Goal: Task Accomplishment & Management: Use online tool/utility

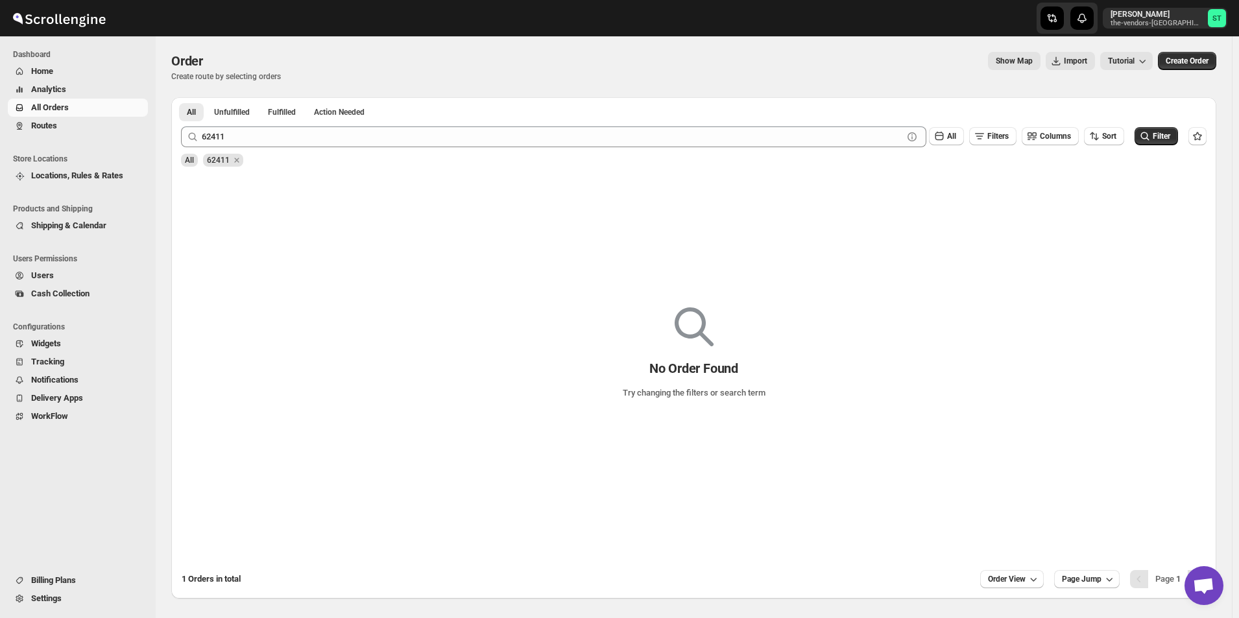
click at [61, 118] on button "Routes" at bounding box center [78, 126] width 140 height 18
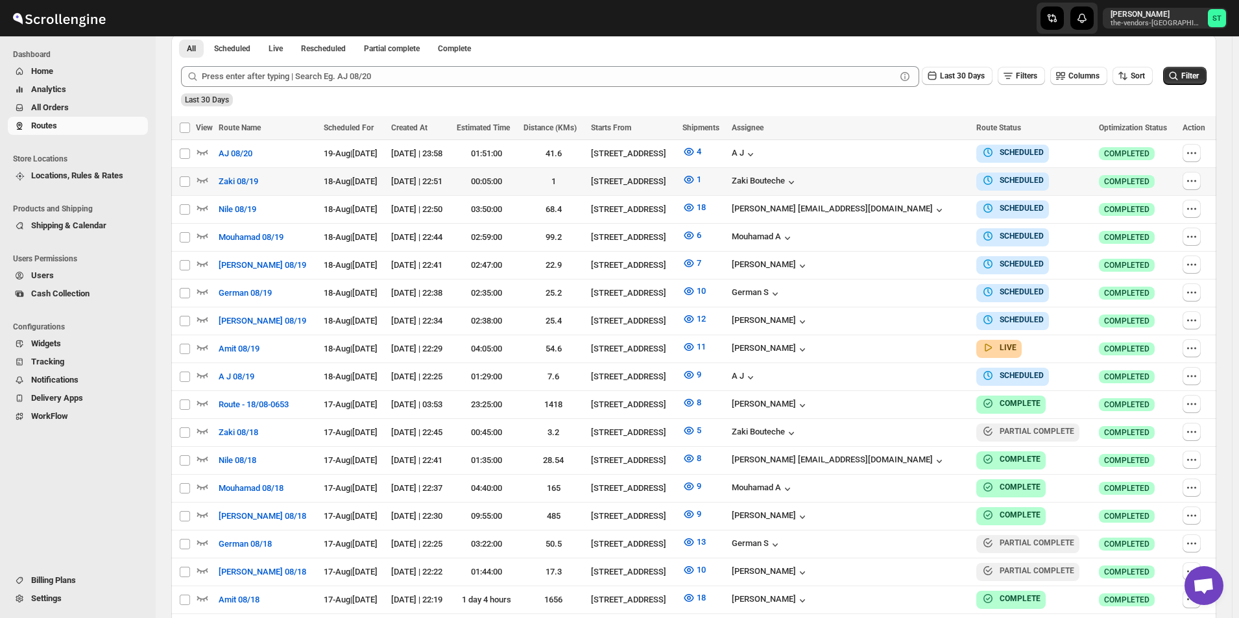
scroll to position [389, 0]
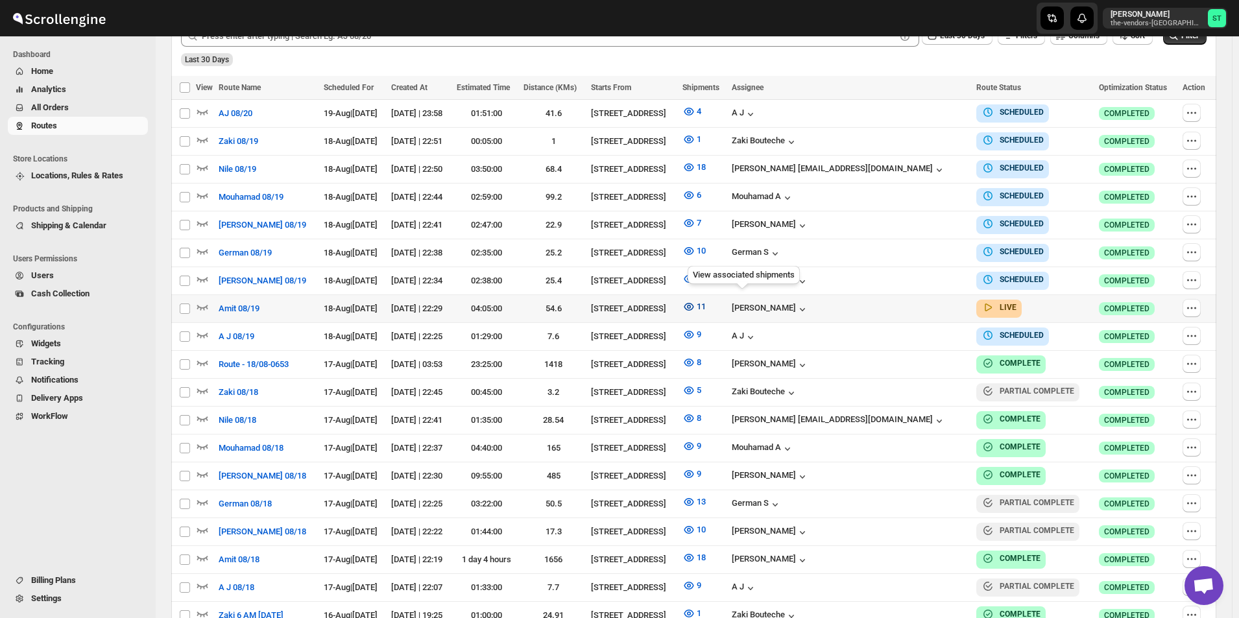
click at [695, 304] on icon "button" at bounding box center [688, 306] width 13 height 13
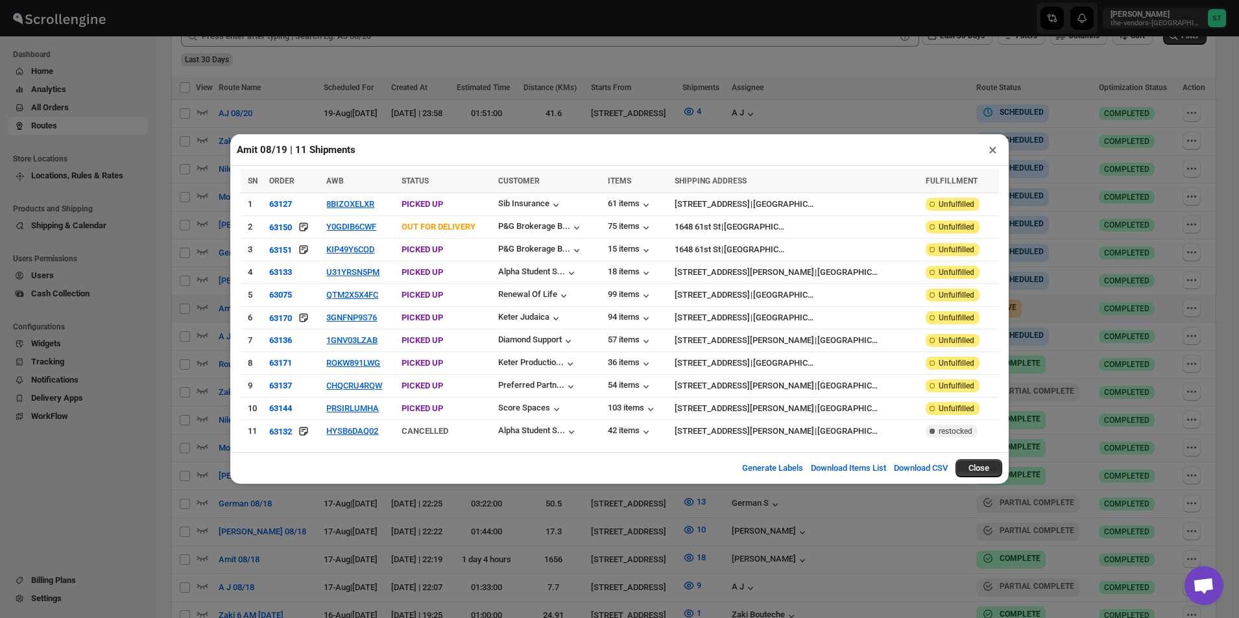
click at [999, 151] on button "×" at bounding box center [993, 150] width 19 height 18
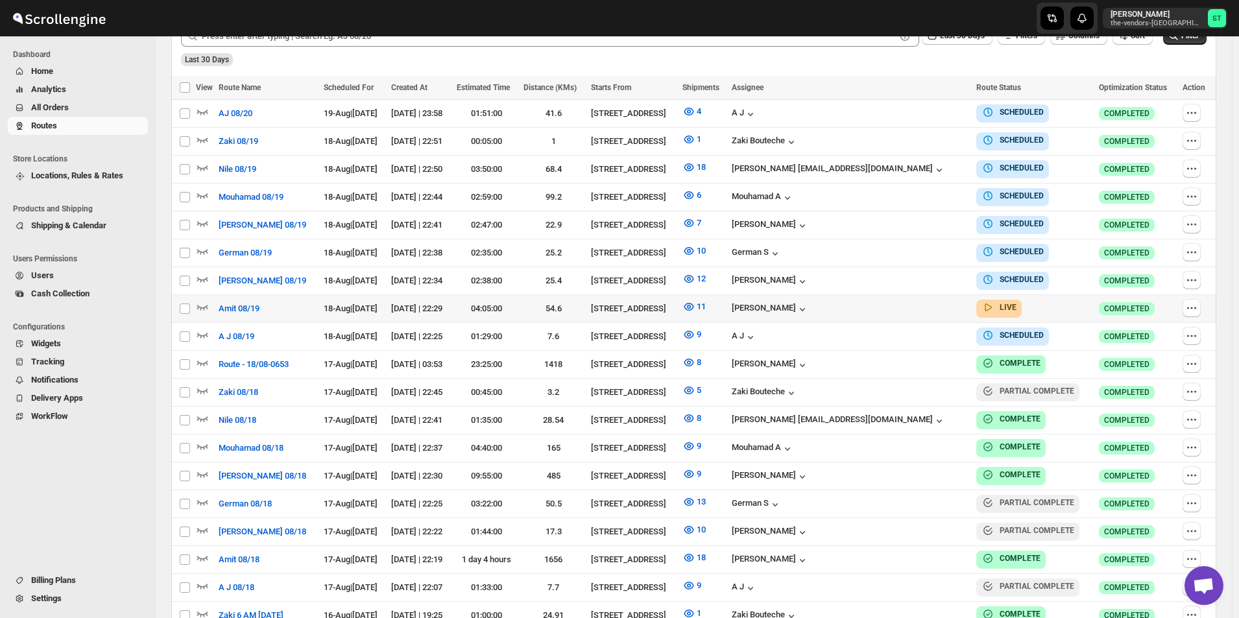
click at [73, 105] on span "All Orders" at bounding box center [88, 107] width 114 height 13
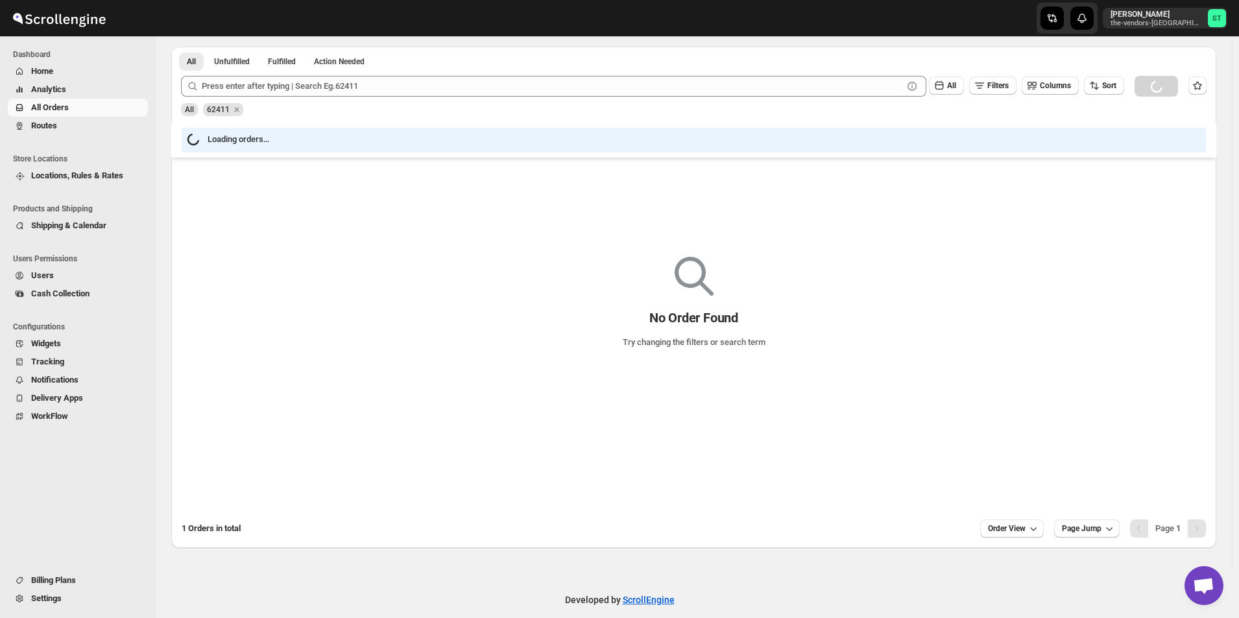
scroll to position [65, 0]
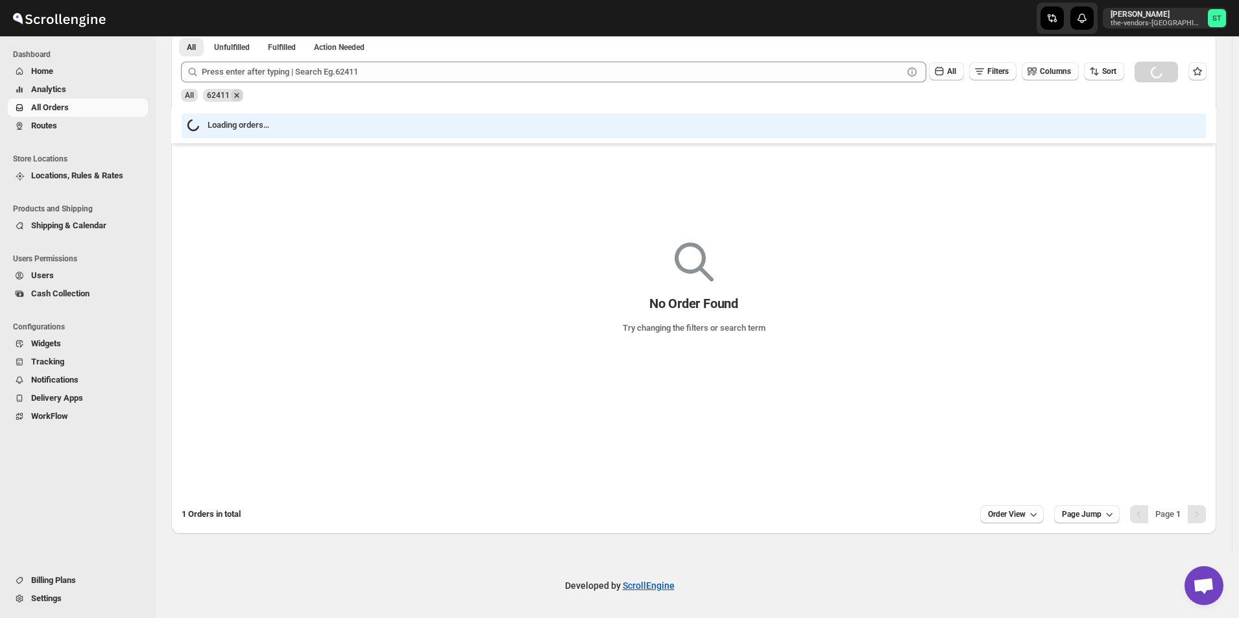
click at [232, 97] on icon "Remove 62411" at bounding box center [237, 96] width 12 height 12
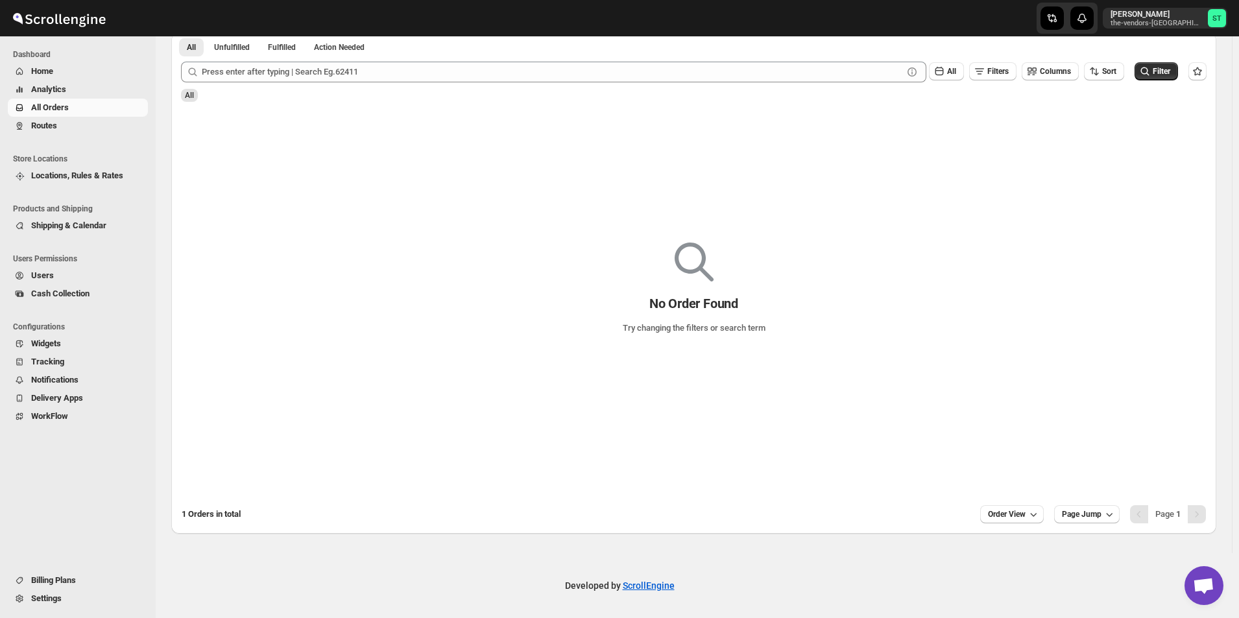
click at [191, 92] on span "All" at bounding box center [189, 95] width 9 height 9
click at [186, 97] on span "All" at bounding box center [189, 95] width 9 height 9
click at [93, 111] on span "All Orders" at bounding box center [88, 107] width 114 height 13
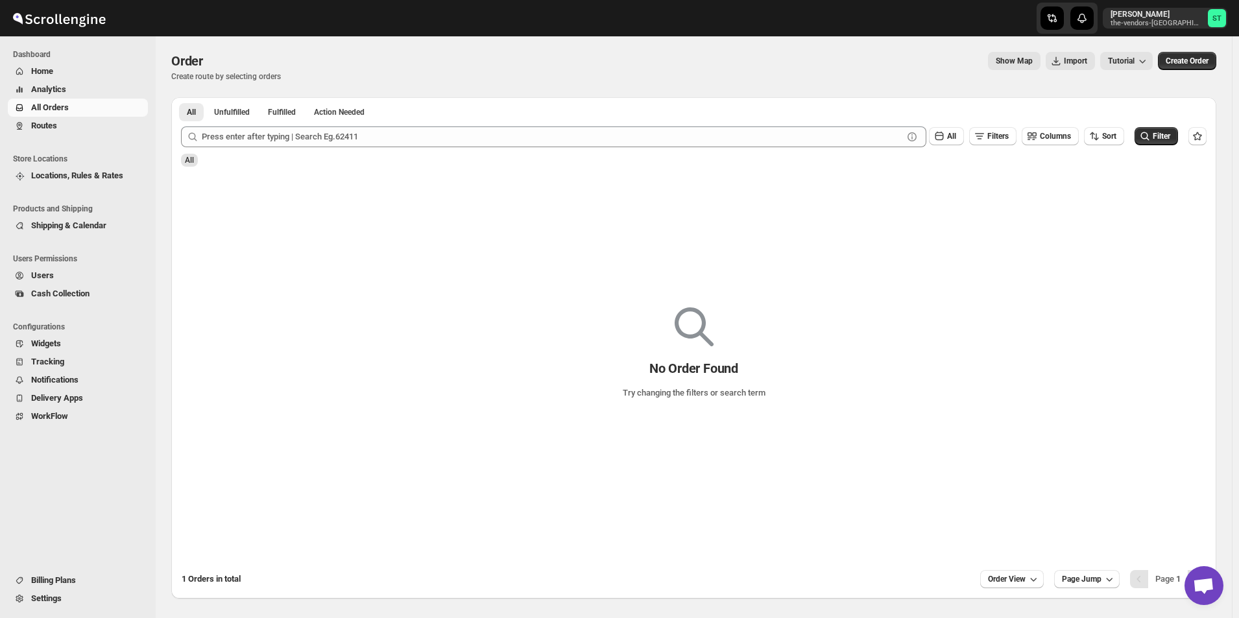
click at [183, 160] on span "All" at bounding box center [189, 160] width 17 height 13
click at [184, 160] on span "All" at bounding box center [189, 160] width 17 height 13
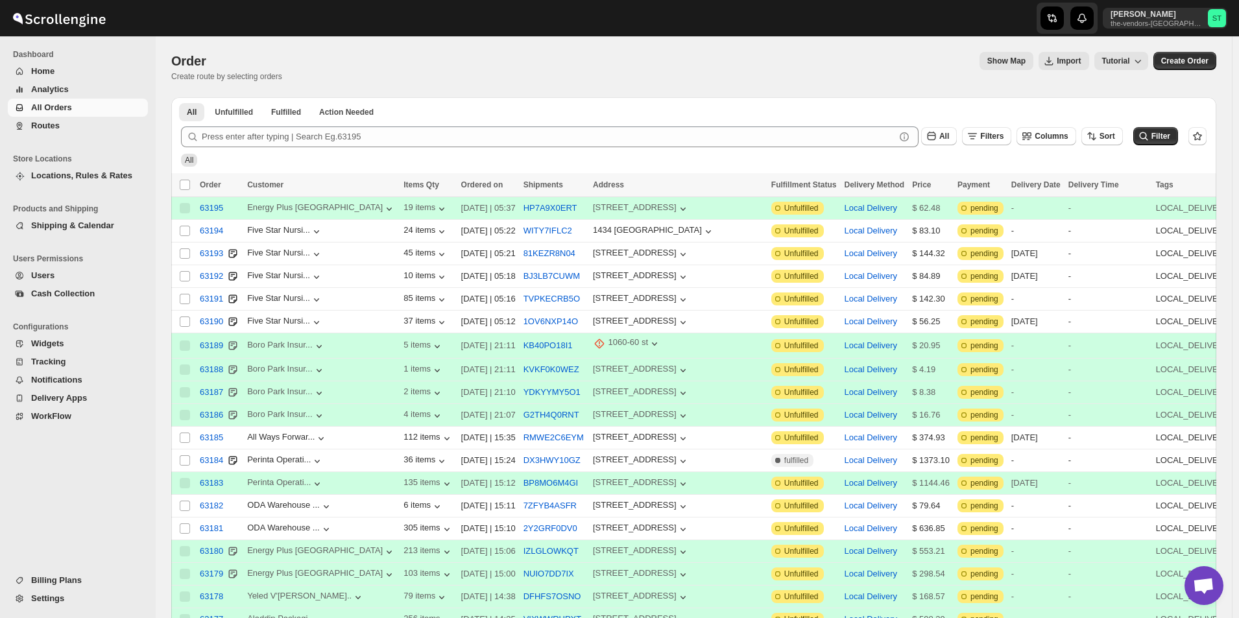
click at [29, 129] on button "Routes" at bounding box center [78, 126] width 140 height 18
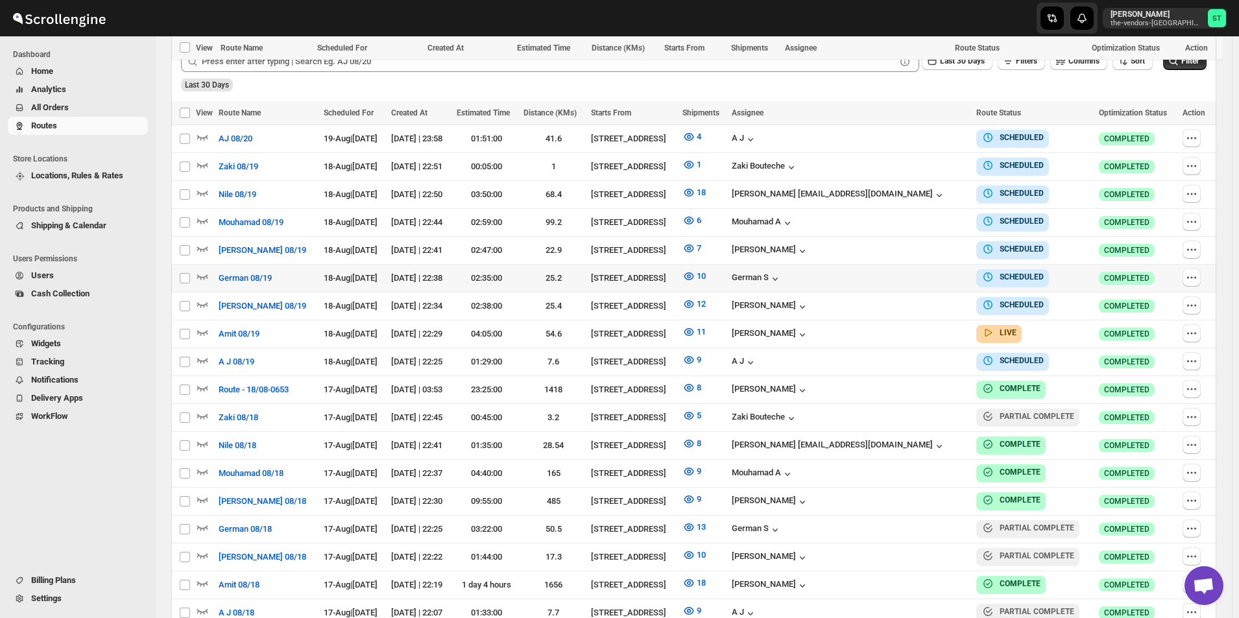
scroll to position [454, 0]
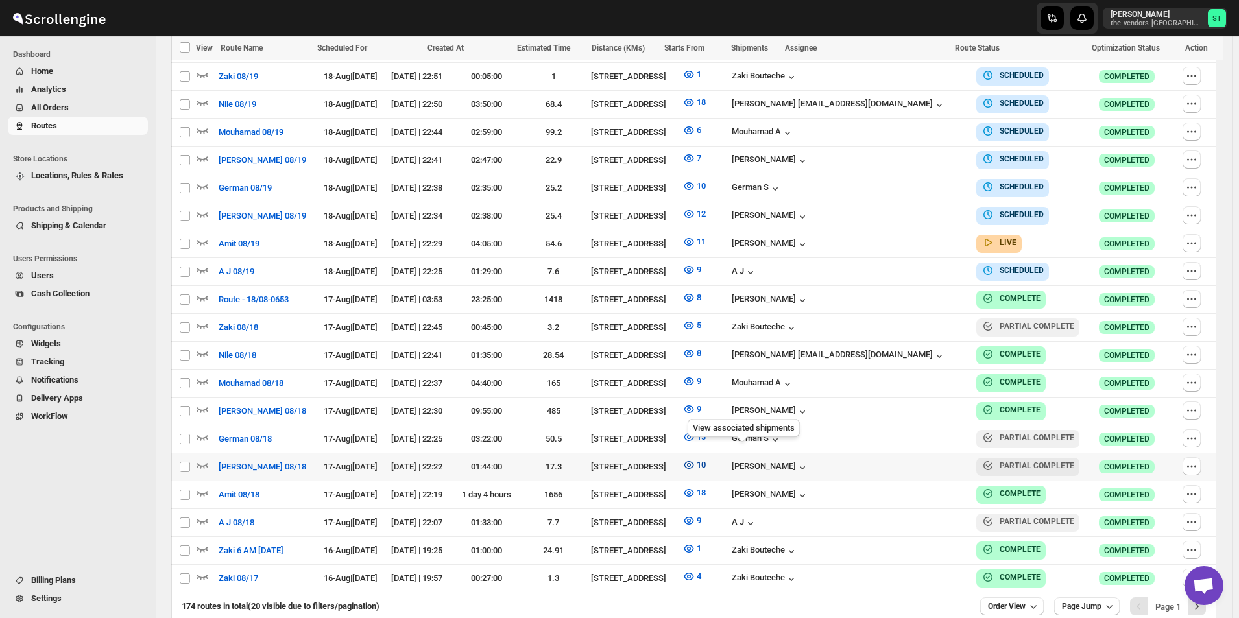
click at [691, 463] on icon "button" at bounding box center [689, 465] width 4 height 4
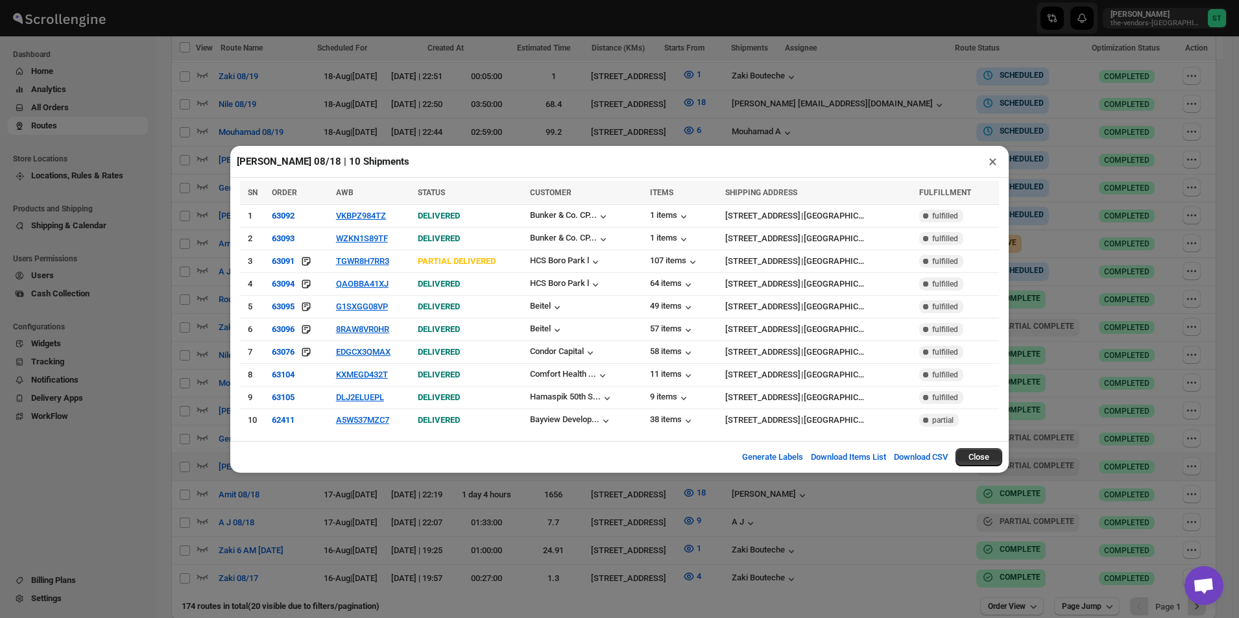
click at [984, 169] on button "×" at bounding box center [993, 161] width 19 height 18
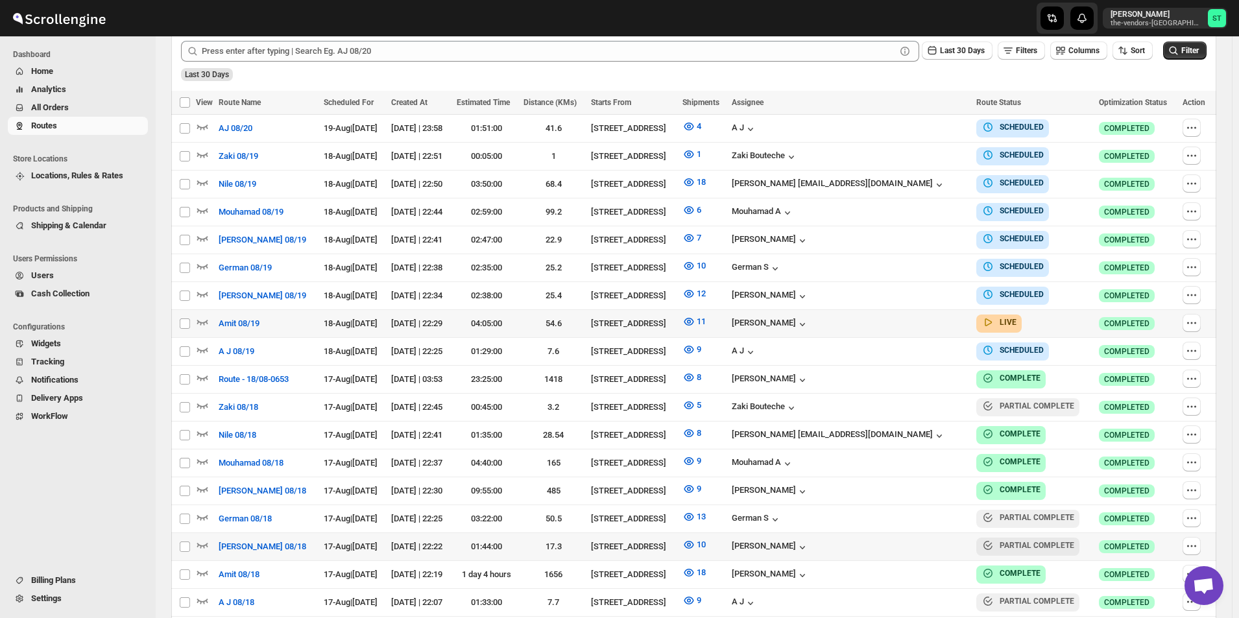
scroll to position [389, 0]
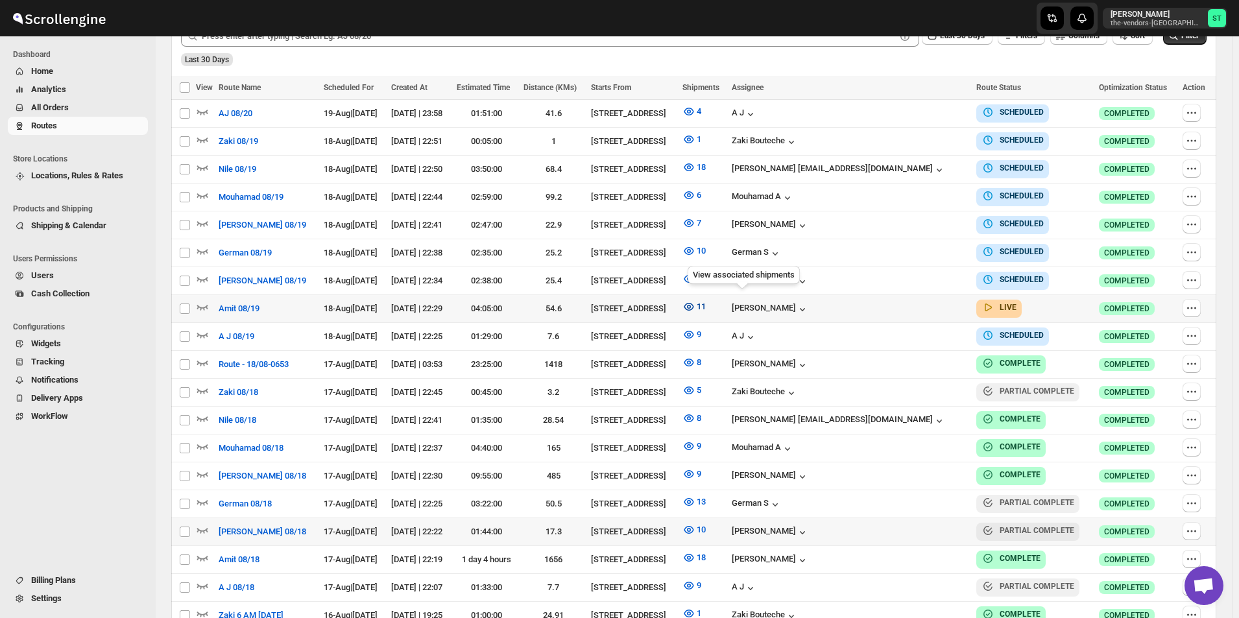
click at [691, 305] on icon "button" at bounding box center [689, 307] width 4 height 4
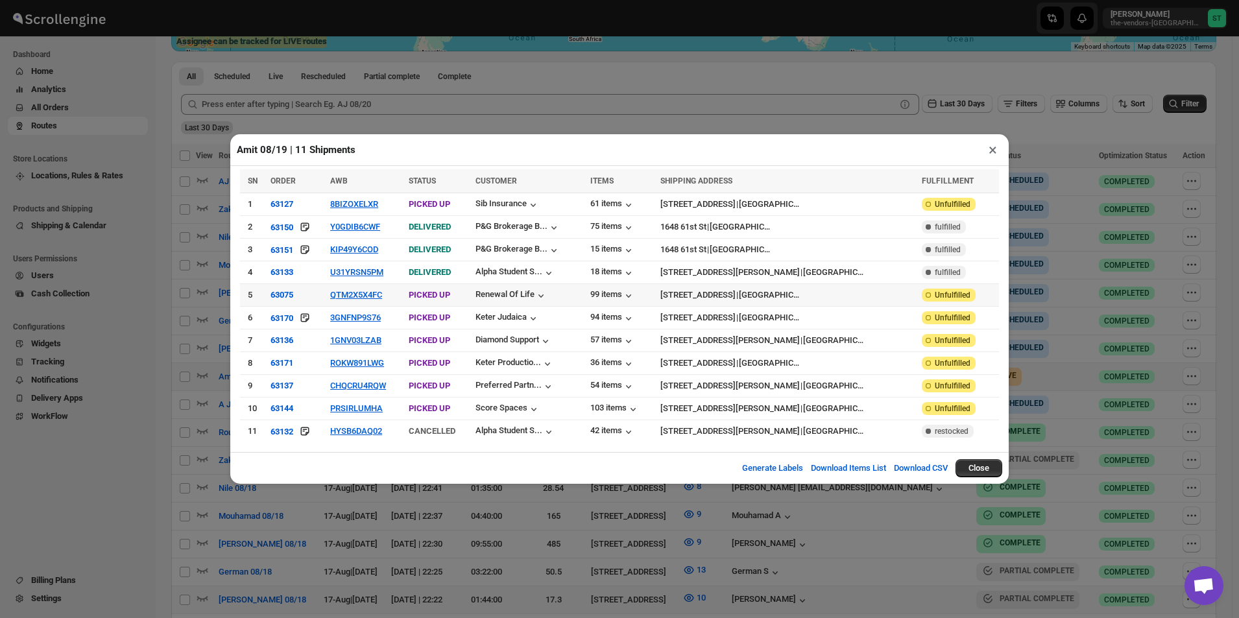
scroll to position [454, 0]
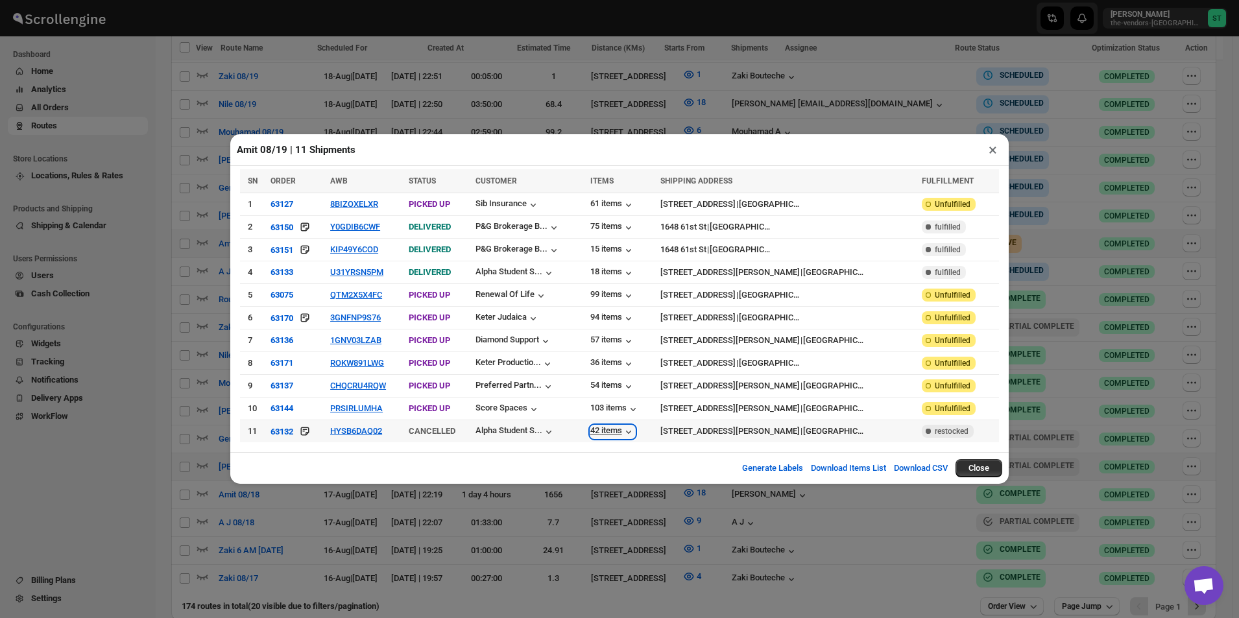
click at [635, 431] on div "42 items" at bounding box center [612, 432] width 45 height 13
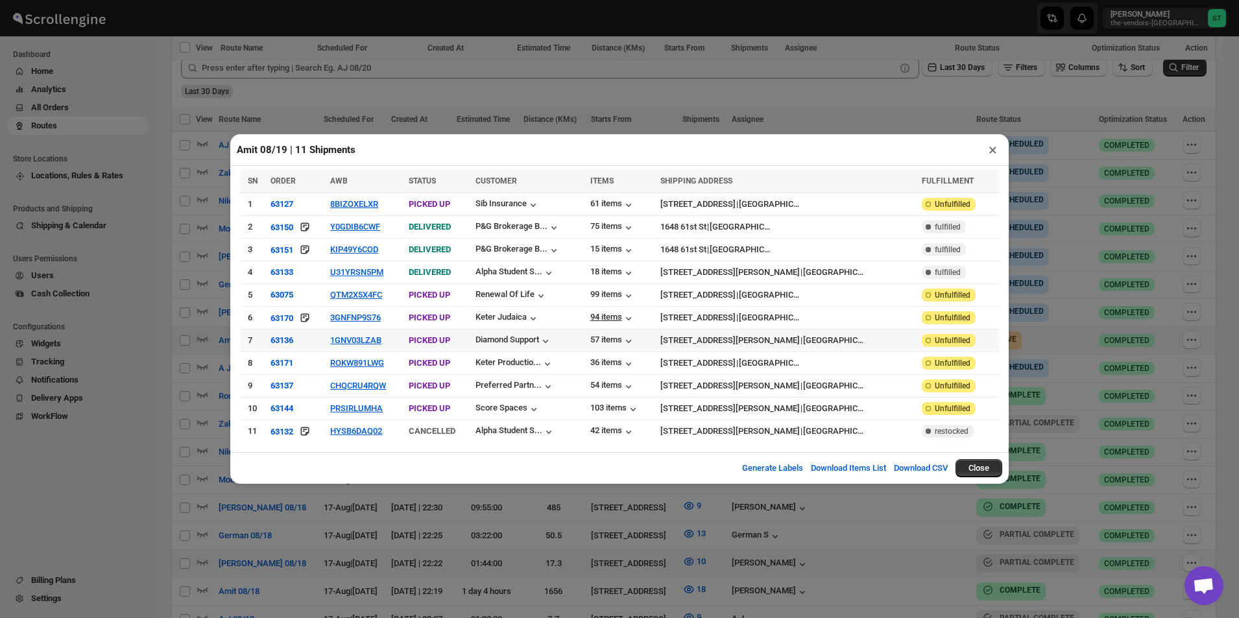
scroll to position [54, 0]
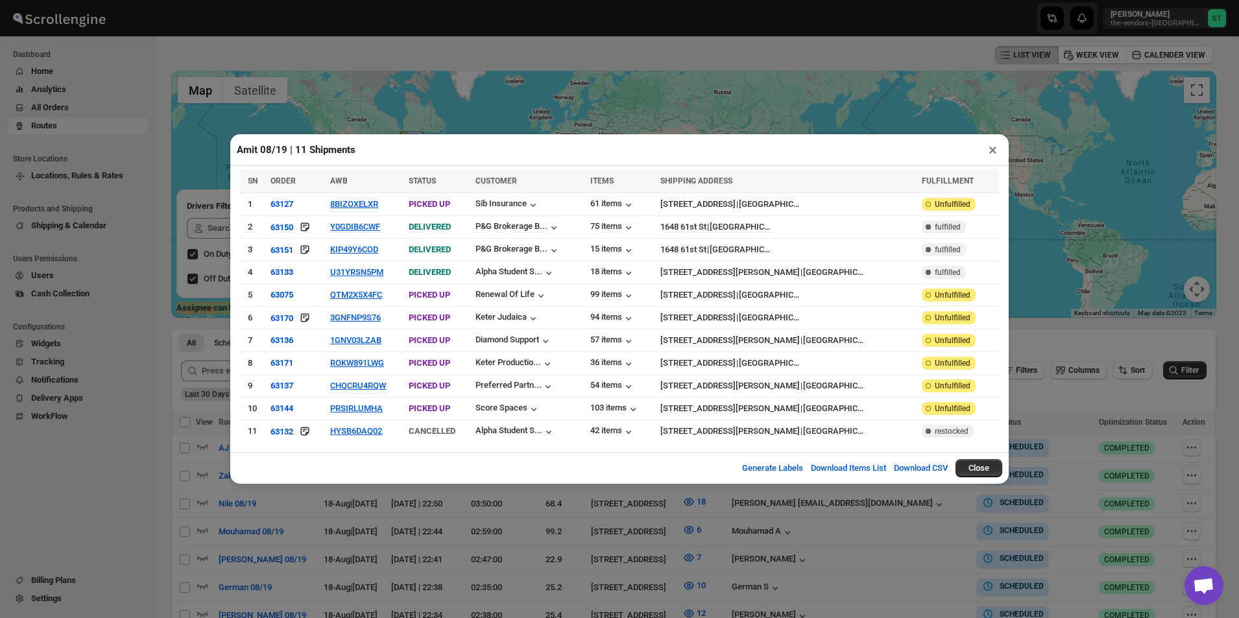
click at [995, 155] on button "×" at bounding box center [993, 150] width 19 height 18
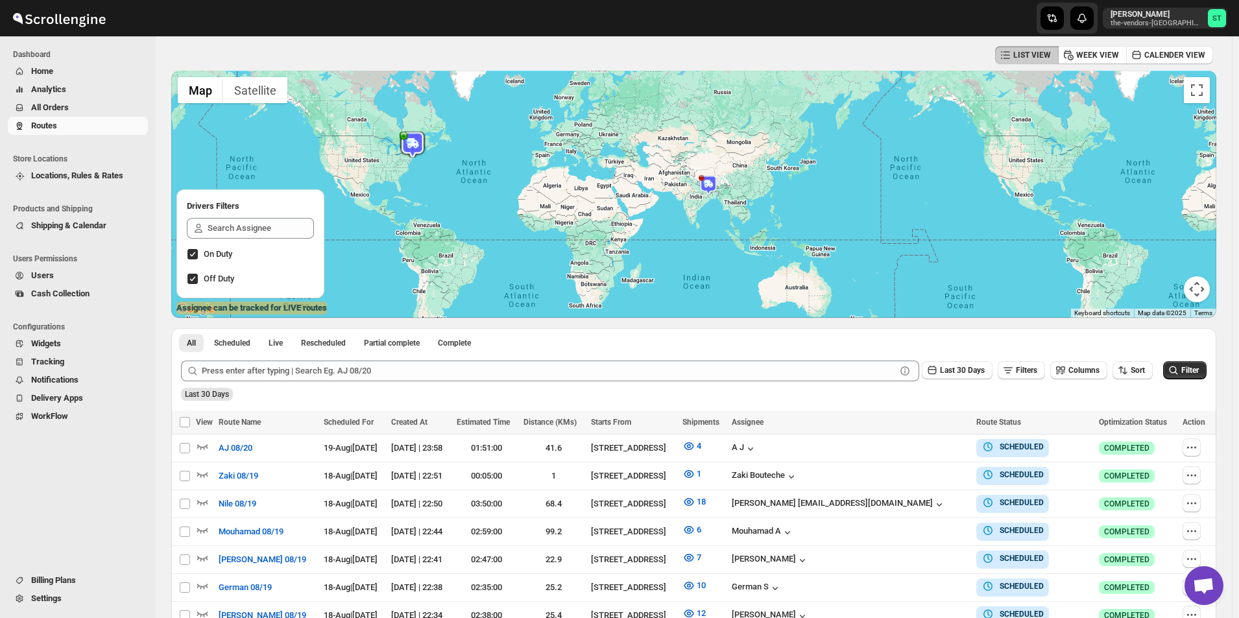
click at [82, 105] on span "All Orders" at bounding box center [88, 107] width 114 height 13
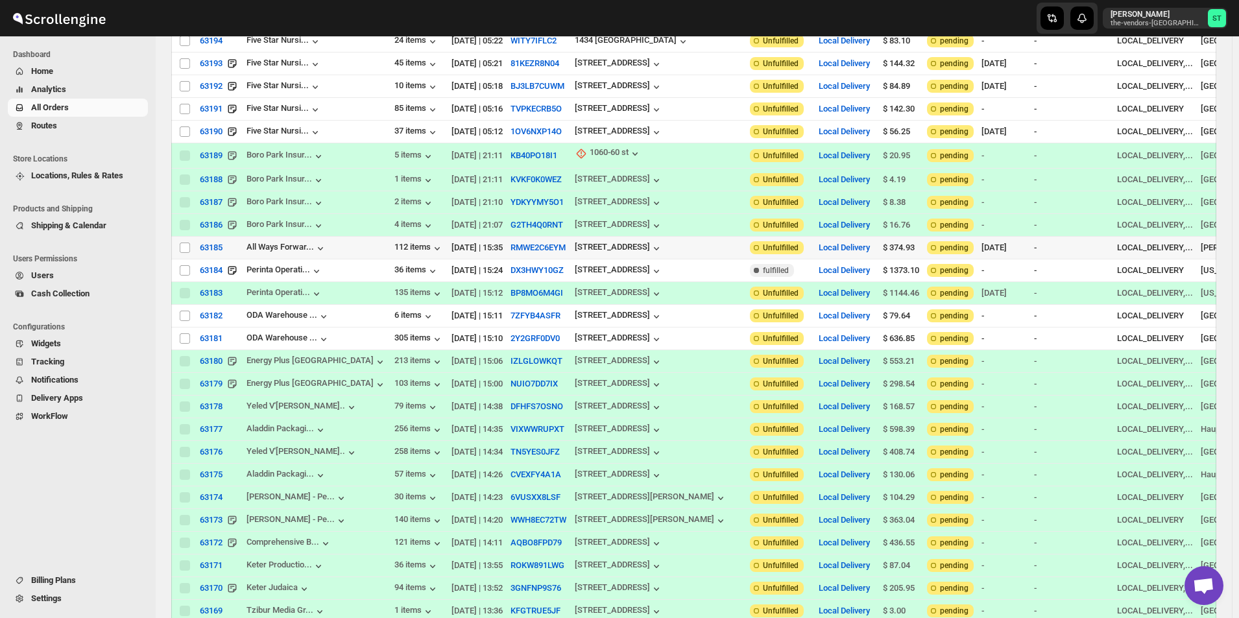
scroll to position [259, 0]
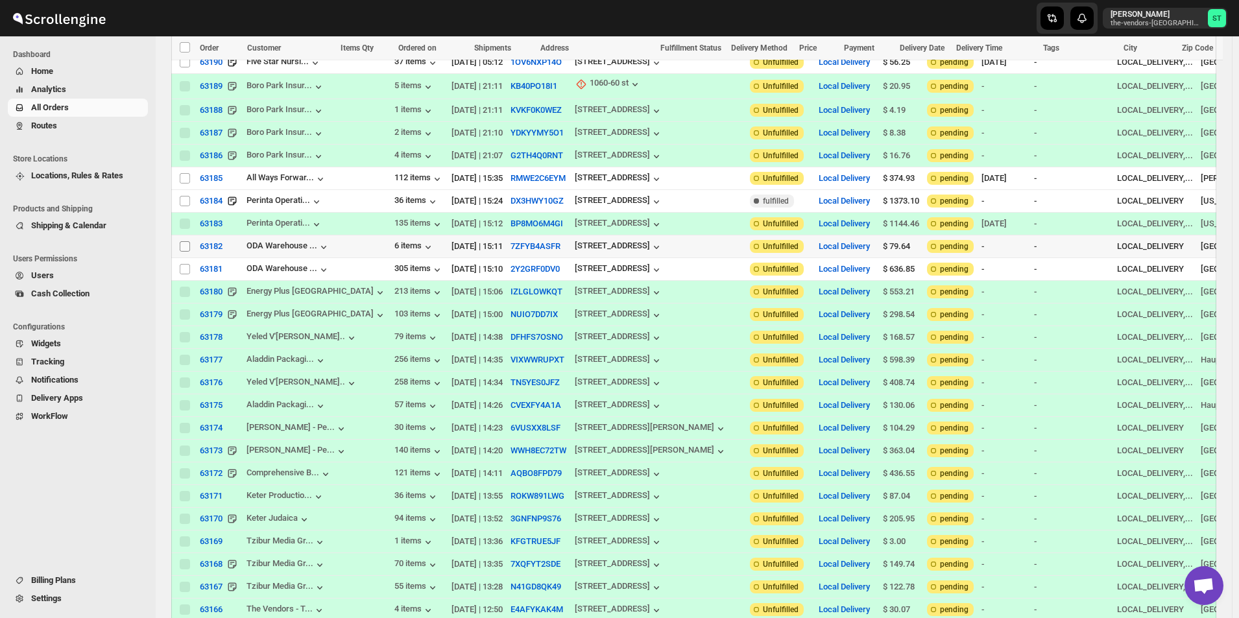
click at [184, 241] on input "Select order" at bounding box center [185, 246] width 10 height 10
checkbox input "true"
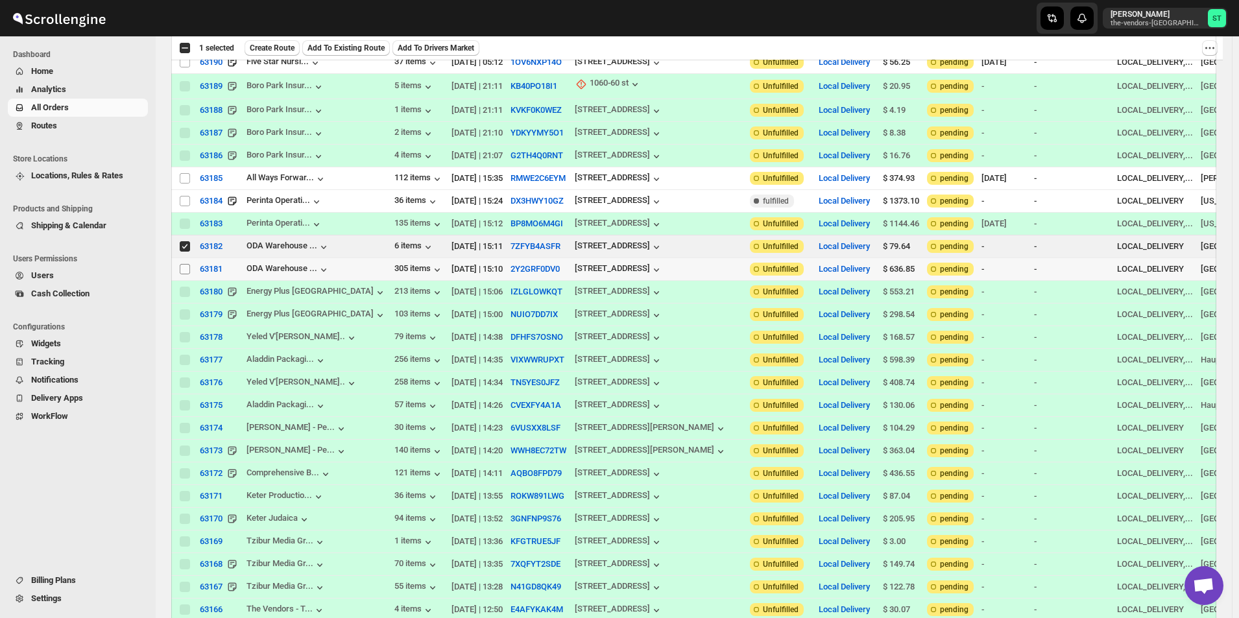
click at [186, 264] on input "Select order" at bounding box center [185, 269] width 10 height 10
checkbox input "true"
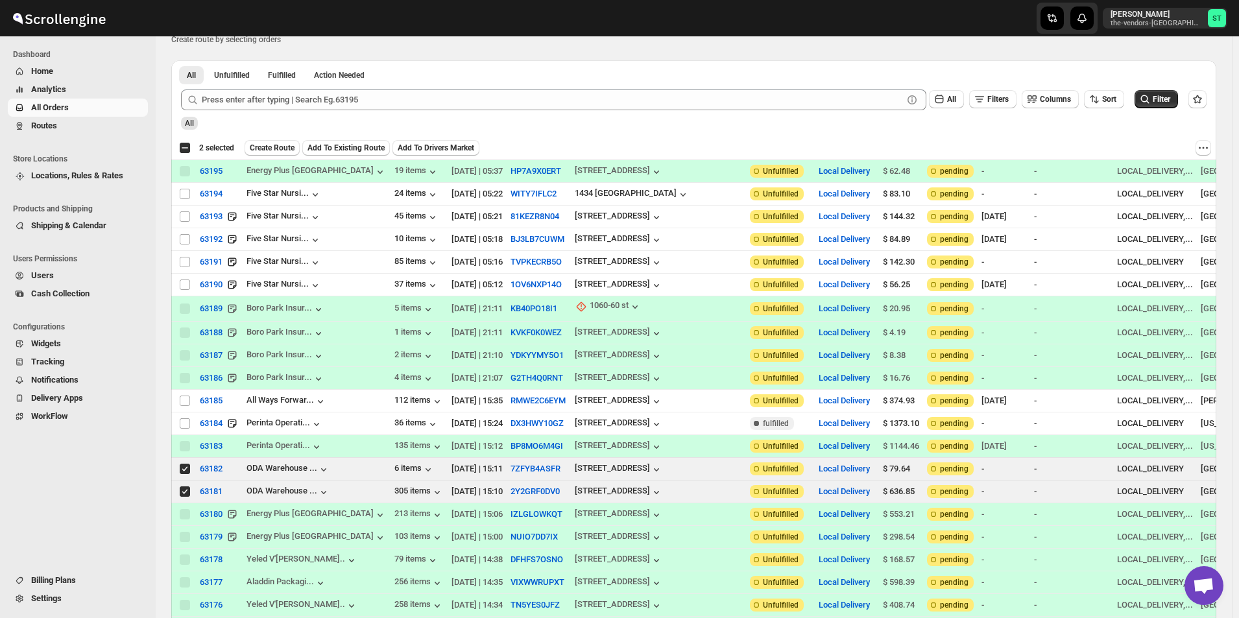
scroll to position [0, 0]
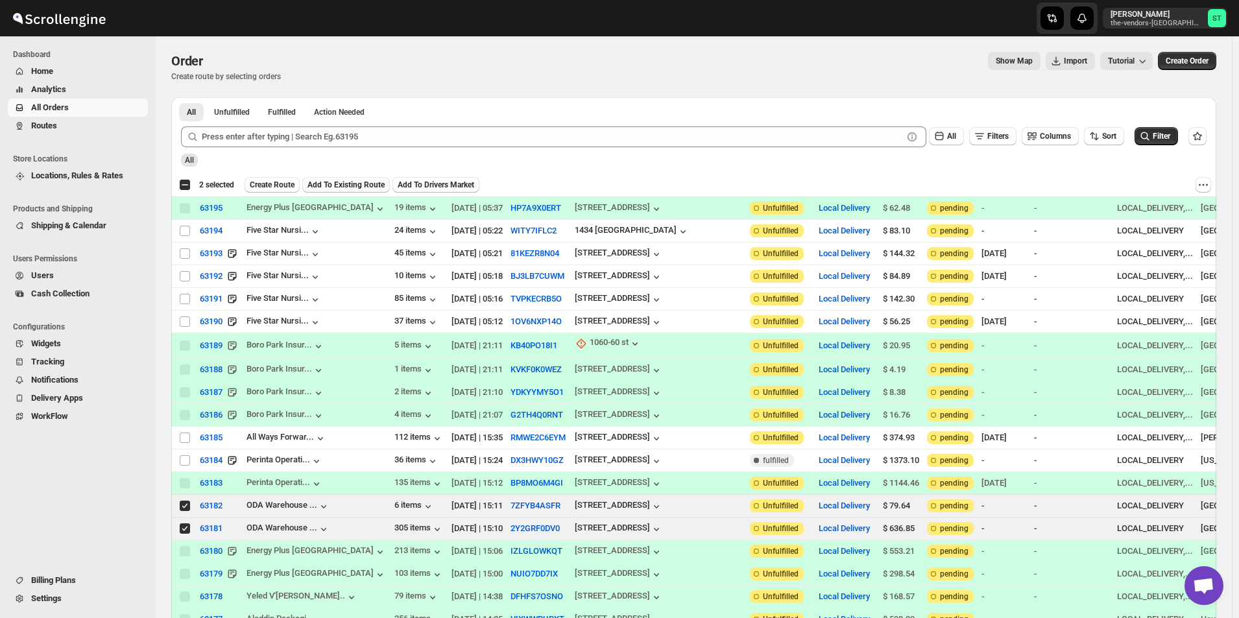
click at [367, 184] on span "Add To Existing Route" at bounding box center [346, 185] width 77 height 10
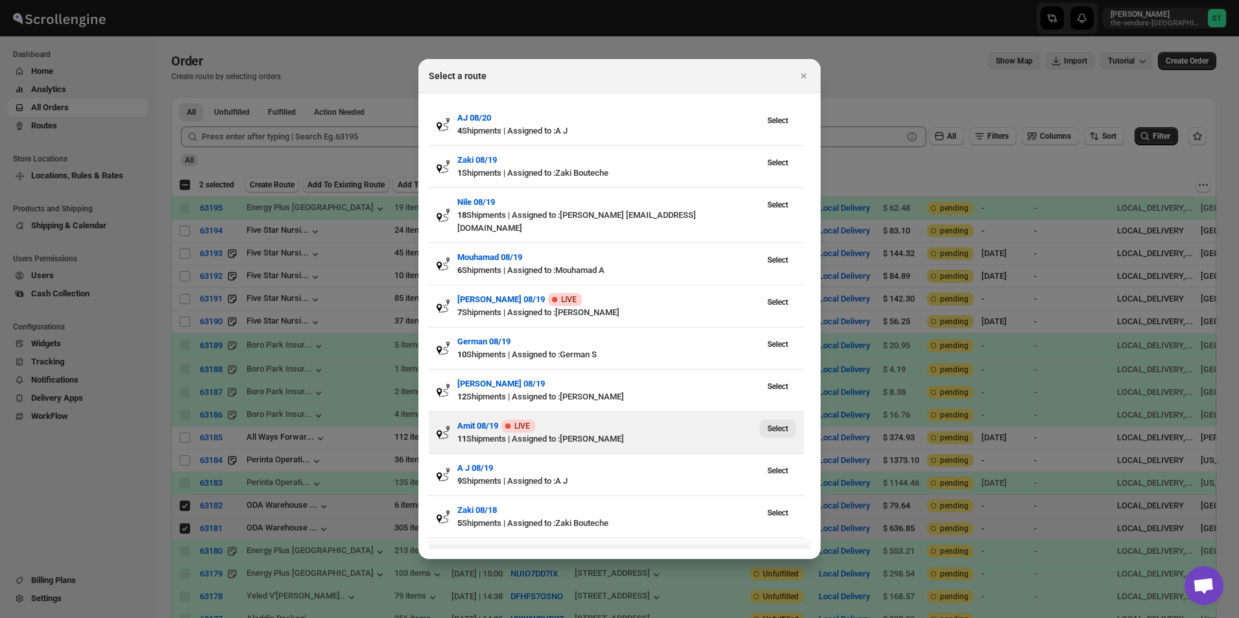
click at [775, 424] on span "Select" at bounding box center [777, 429] width 21 height 10
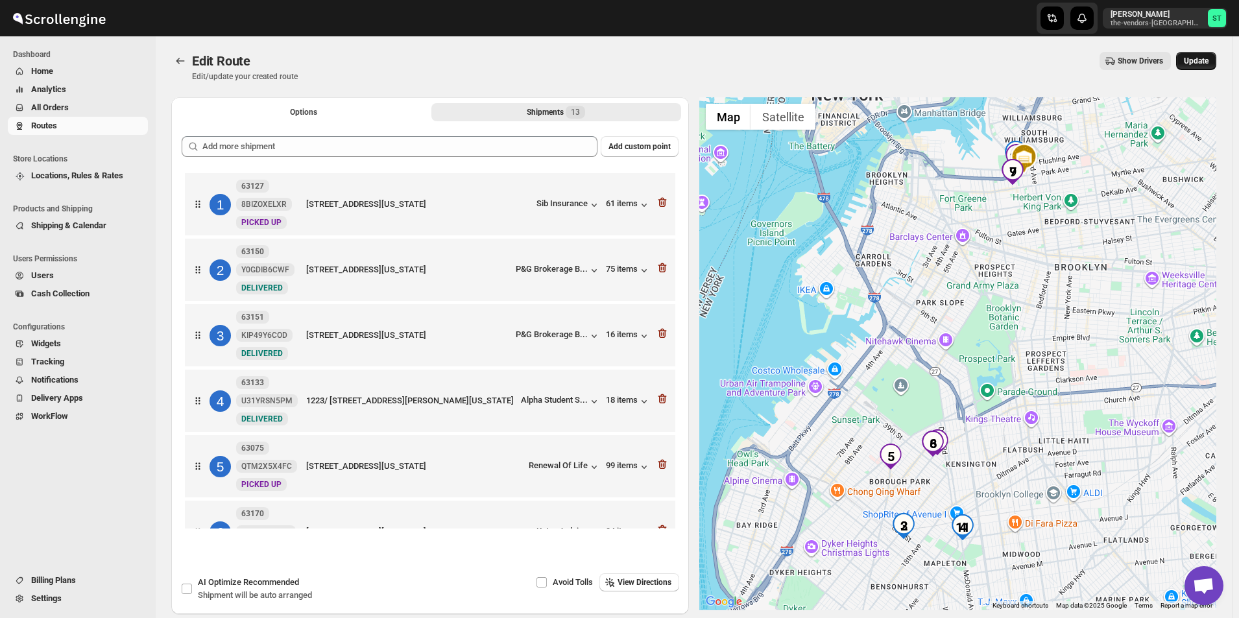
click at [1193, 60] on span "Update" at bounding box center [1196, 61] width 25 height 10
